Goal: Task Accomplishment & Management: Manage account settings

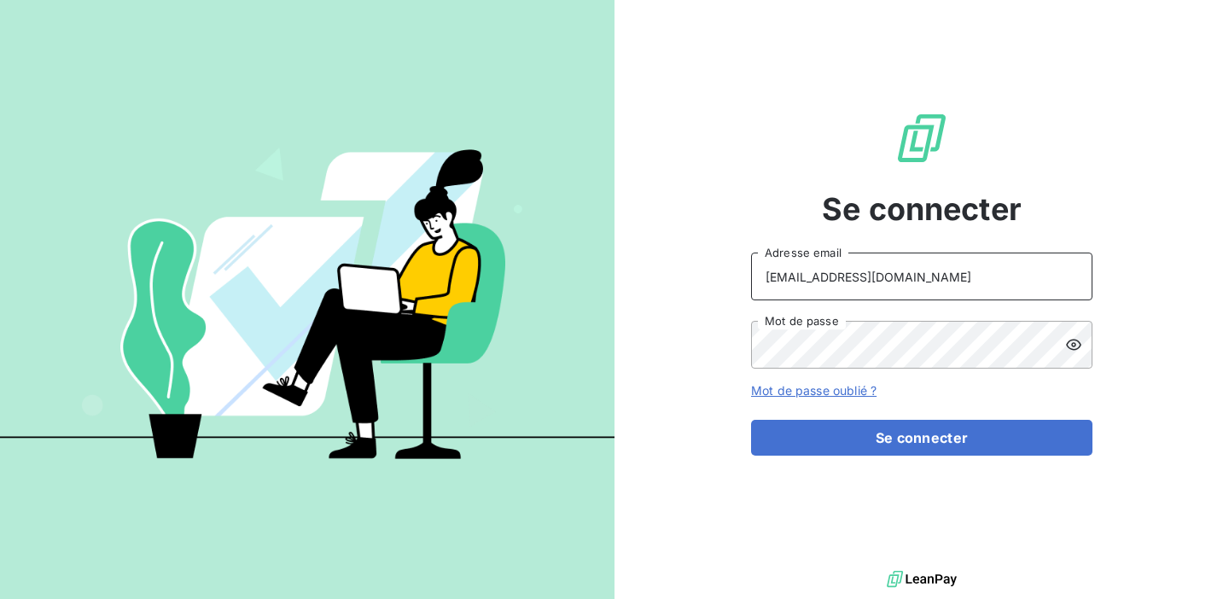
drag, startPoint x: 927, startPoint y: 277, endPoint x: 460, endPoint y: 253, distance: 467.4
click at [460, 253] on div "Se connecter [EMAIL_ADDRESS][DOMAIN_NAME] Adresse email Mot de passe Mot de pas…" at bounding box center [614, 299] width 1229 height 599
type input "admin@slimpay"
click at [594, 322] on div "Se connecter admin@slimpay Adresse email Mot de passe Mot de passe oublié ? Se …" at bounding box center [614, 299] width 1229 height 599
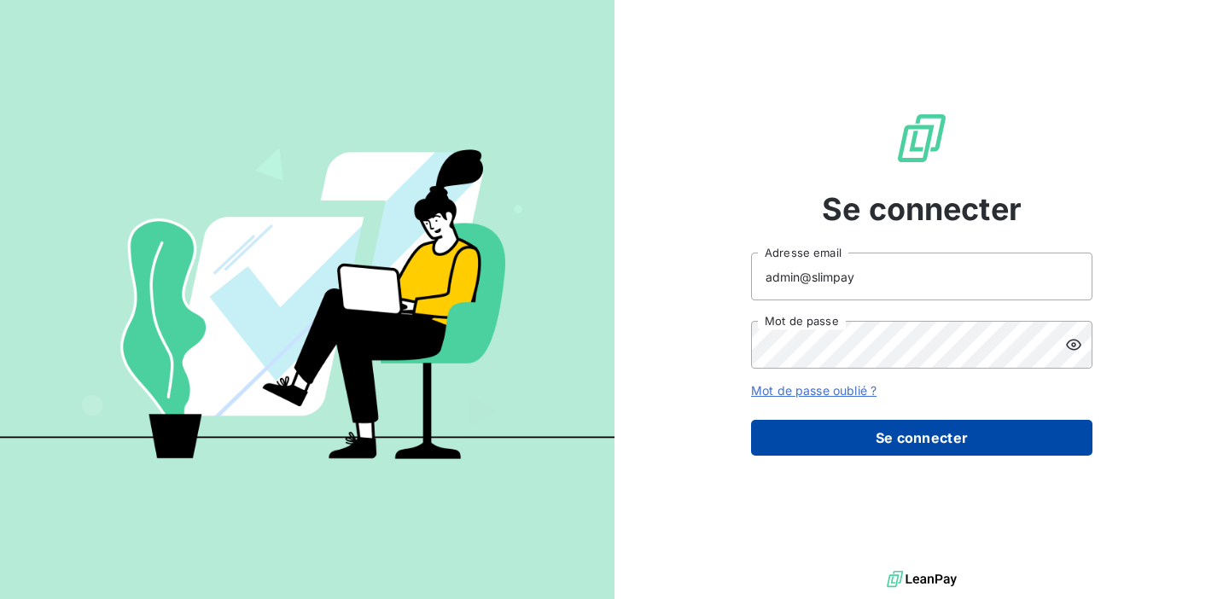
click at [949, 450] on button "Se connecter" at bounding box center [921, 438] width 341 height 36
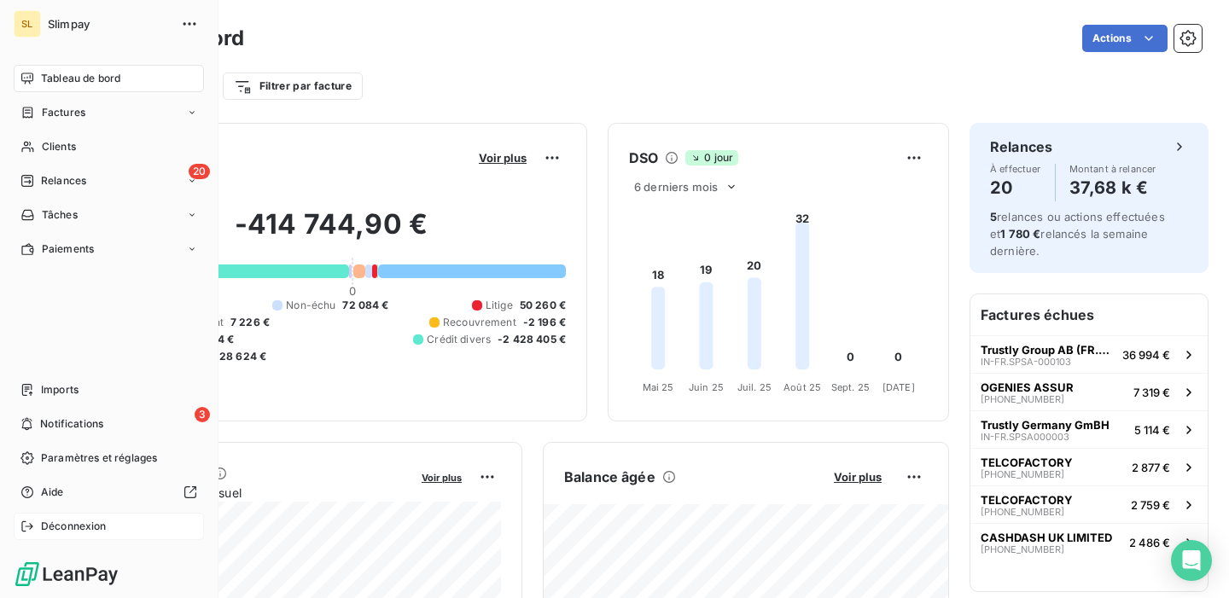
click at [44, 528] on span "Déconnexion" at bounding box center [74, 526] width 66 height 15
